Goal: Task Accomplishment & Management: Complete application form

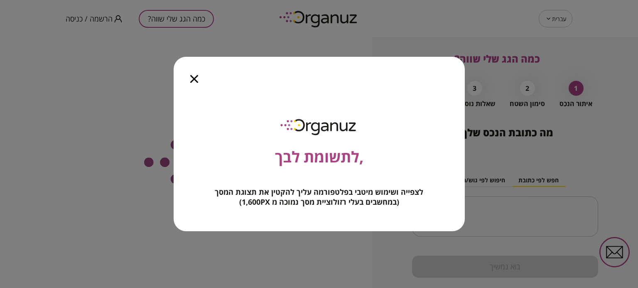
click at [194, 80] on icon "button" at bounding box center [194, 79] width 8 height 8
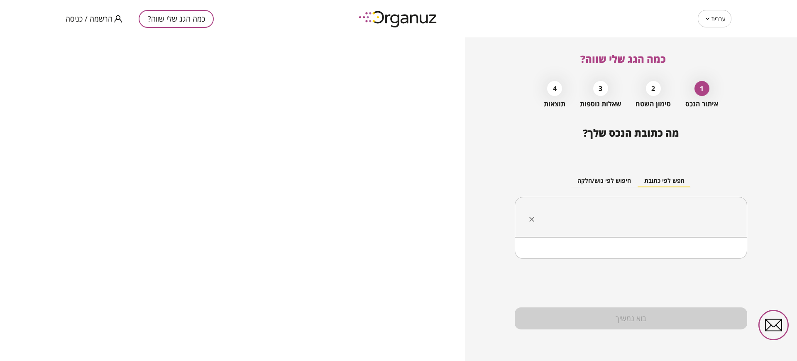
click at [562, 222] on input "text" at bounding box center [634, 217] width 206 height 21
click at [637, 260] on li "הר ציון 76 [GEOGRAPHIC_DATA]" at bounding box center [630, 258] width 211 height 15
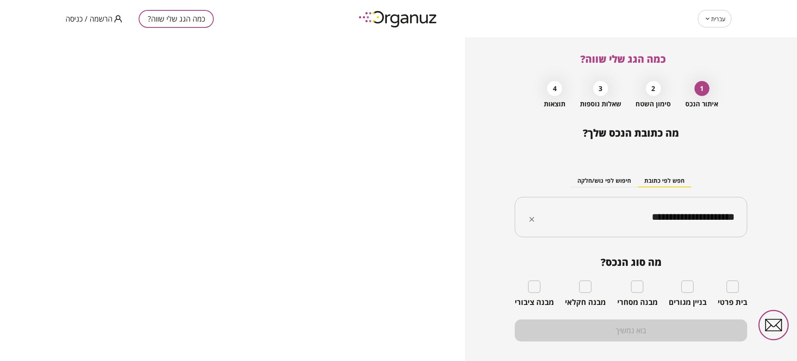
type input "**********"
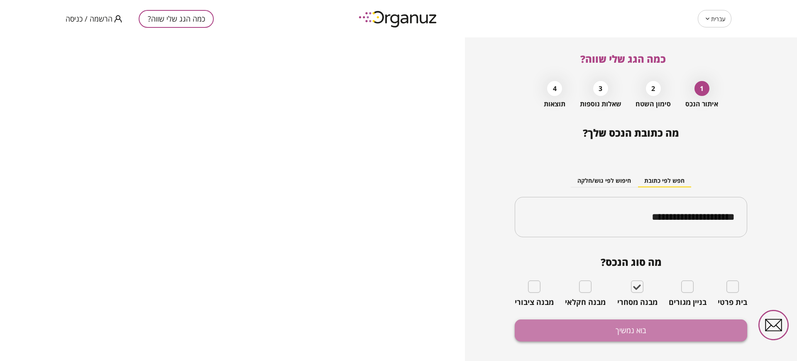
click at [637, 288] on button "בוא נמשיך" at bounding box center [631, 330] width 232 height 22
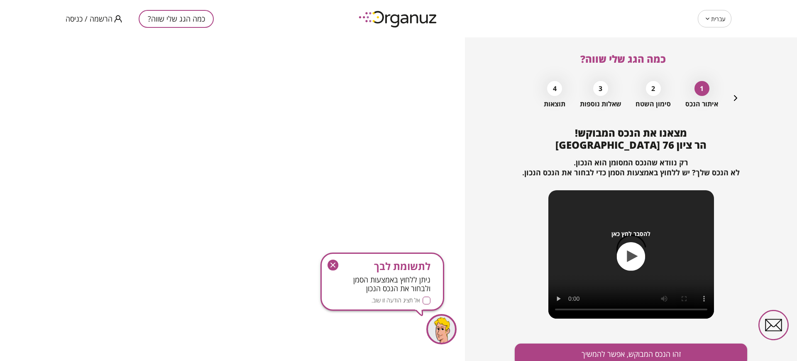
click at [394, 15] on img at bounding box center [398, 18] width 91 height 23
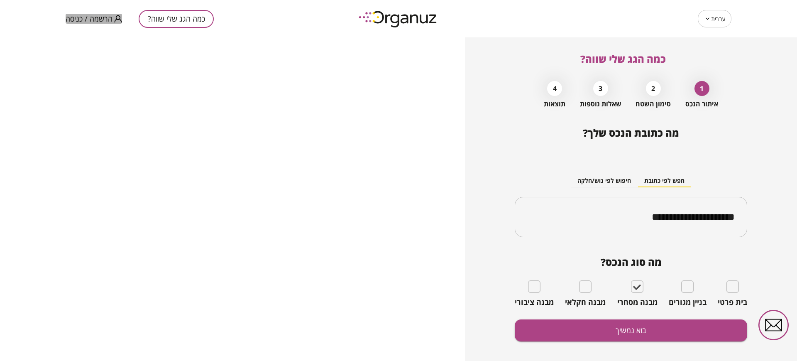
click at [105, 20] on span "הרשמה / כניסה" at bounding box center [89, 19] width 47 height 8
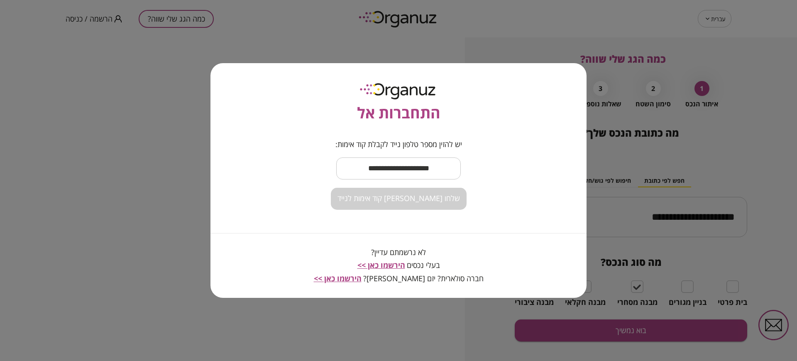
click at [415, 164] on input "text" at bounding box center [398, 168] width 125 height 24
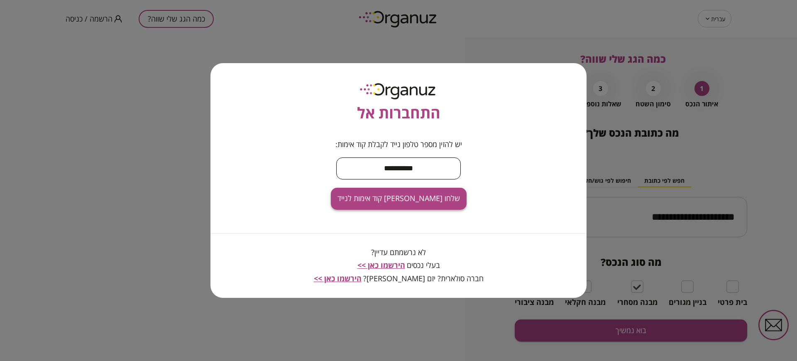
type input "**********"
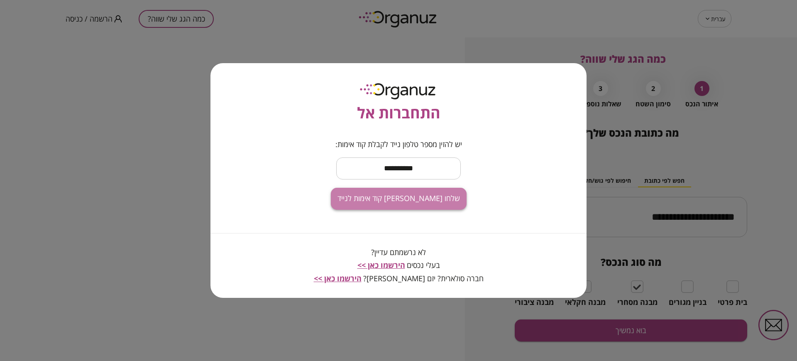
click at [414, 200] on span "שלחו [PERSON_NAME] קוד אימות לנייד" at bounding box center [398, 198] width 122 height 9
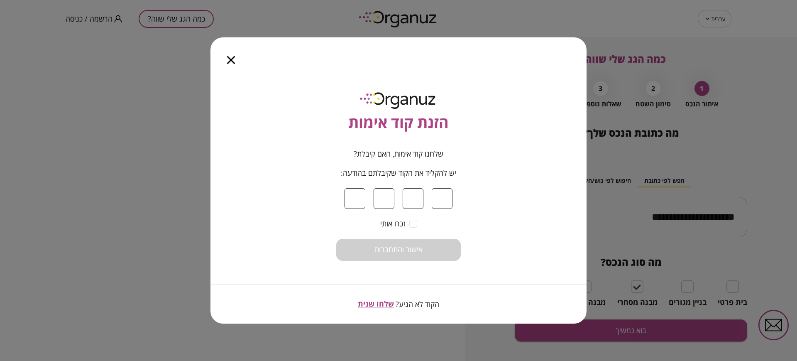
type input "*"
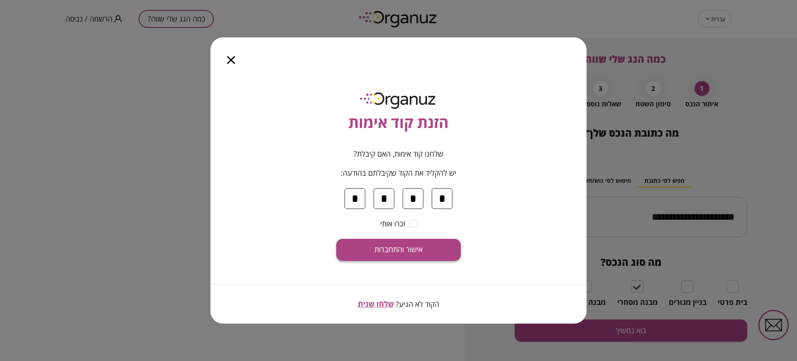
type input "*"
click at [419, 251] on span "אישור והתחברות" at bounding box center [398, 249] width 48 height 9
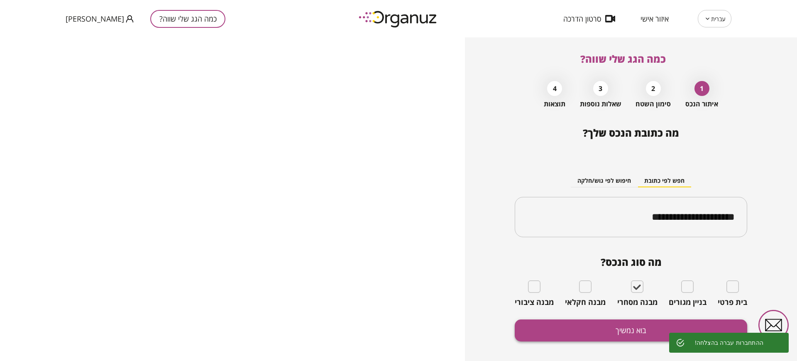
click at [597, 288] on button "בוא נמשיך" at bounding box center [631, 330] width 232 height 22
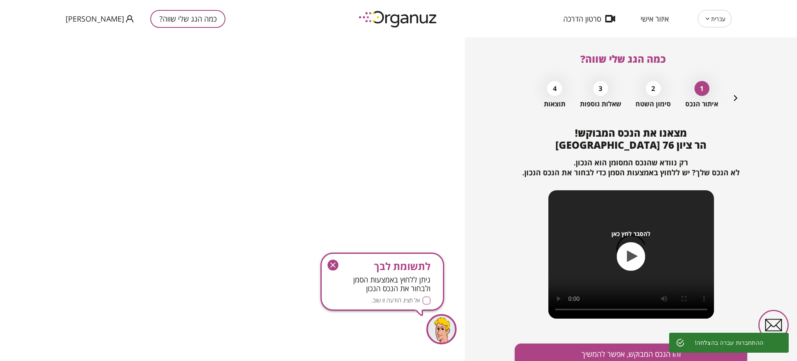
click at [408, 18] on img at bounding box center [398, 18] width 91 height 23
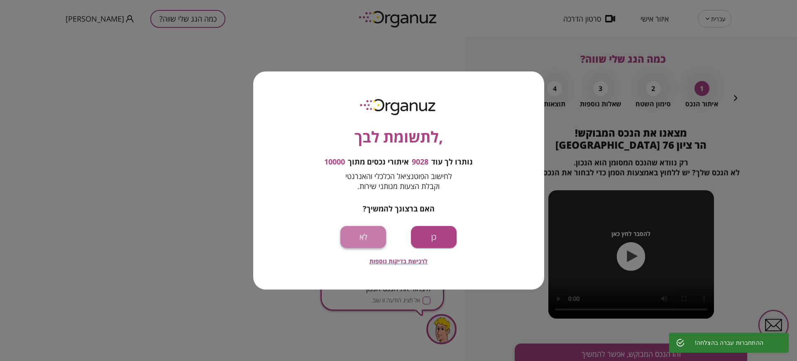
click at [362, 238] on button "לא" at bounding box center [363, 237] width 46 height 22
